Goal: Task Accomplishment & Management: Manage account settings

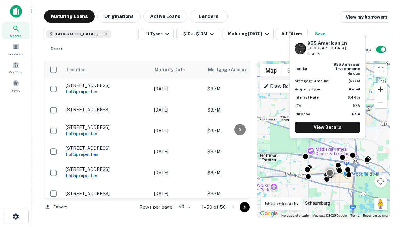
click at [380, 89] on button "Zoom in" at bounding box center [380, 89] width 13 height 13
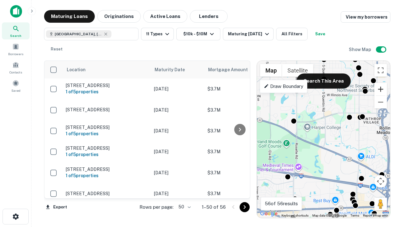
click at [380, 89] on button "Zoom in" at bounding box center [380, 89] width 13 height 13
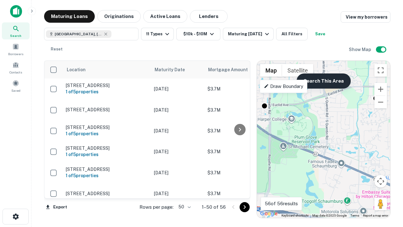
click at [323, 81] on button "Search This Area" at bounding box center [323, 80] width 54 height 15
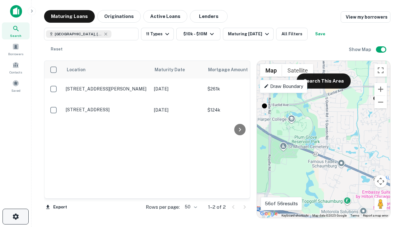
click at [15, 216] on icon "button" at bounding box center [16, 216] width 8 height 8
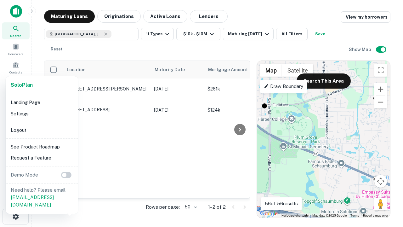
click at [42, 130] on li "Logout" at bounding box center [41, 129] width 67 height 11
